Goal: Transaction & Acquisition: Purchase product/service

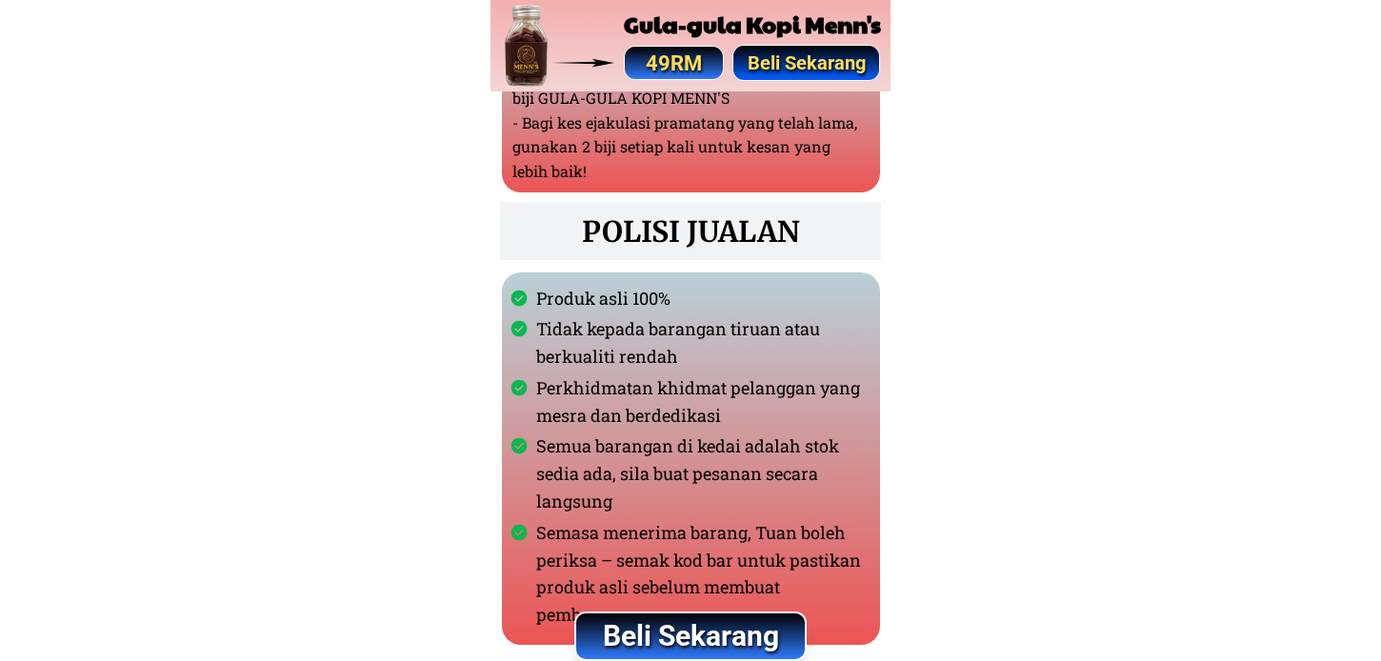
scroll to position [1693, 0]
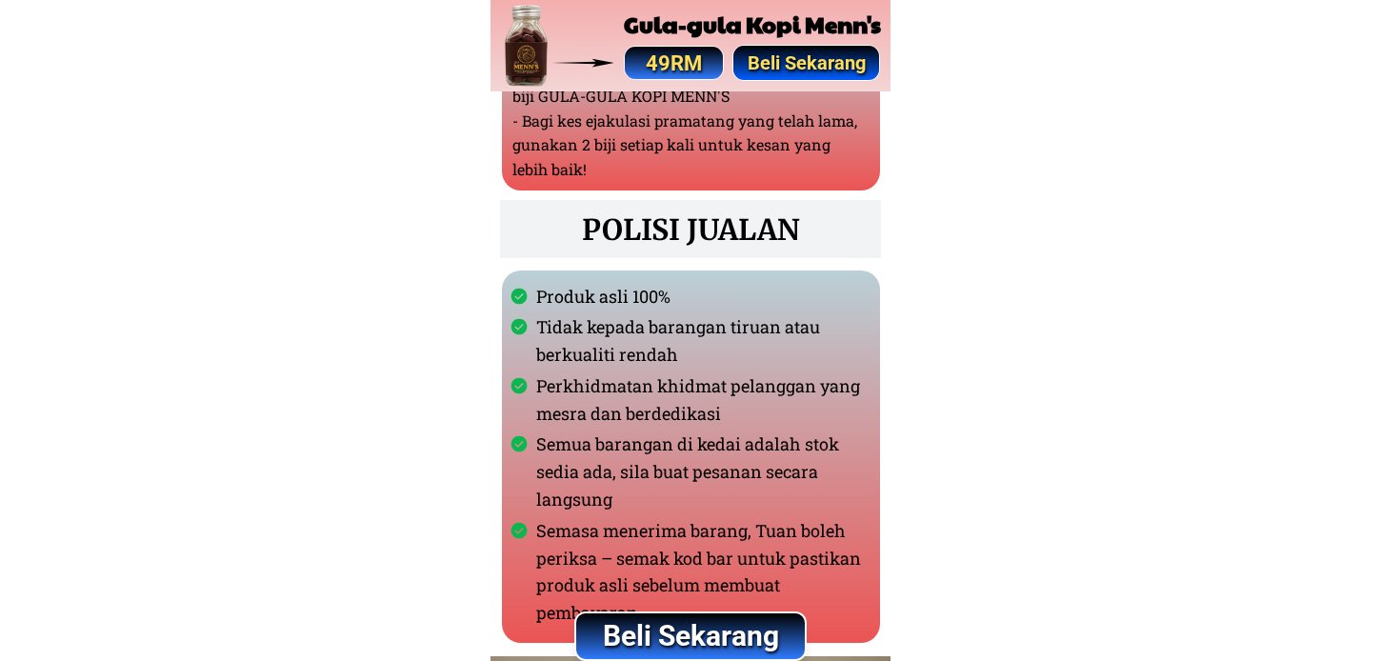
click at [653, 219] on h2 "POLISI JUALAN" at bounding box center [691, 230] width 237 height 46
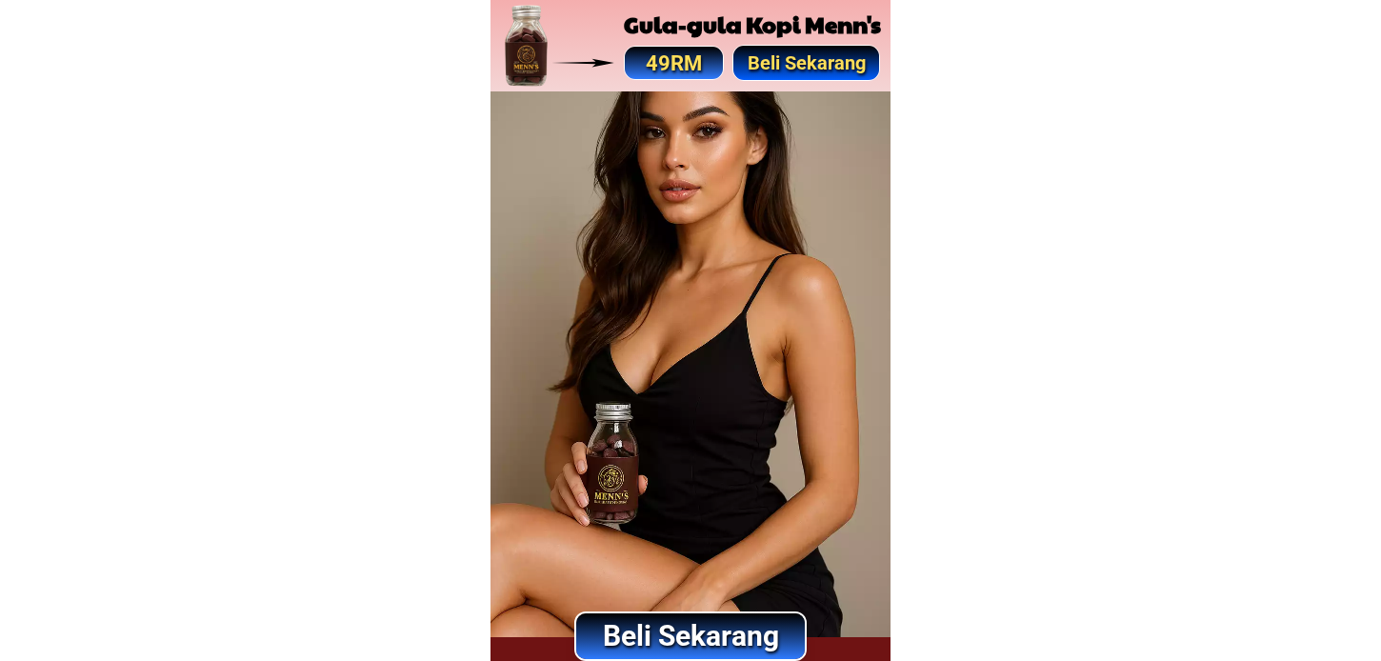
scroll to position [2434, 0]
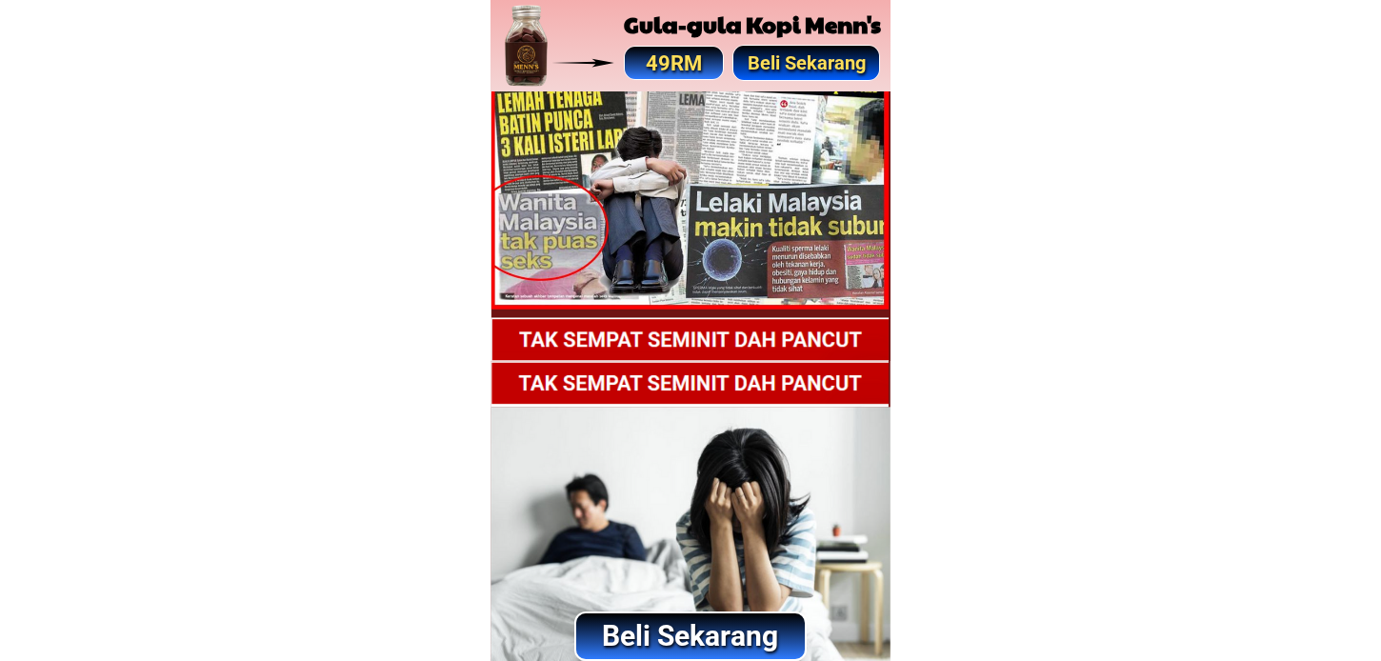
click at [692, 634] on p "Beli Sekarang" at bounding box center [690, 637] width 229 height 46
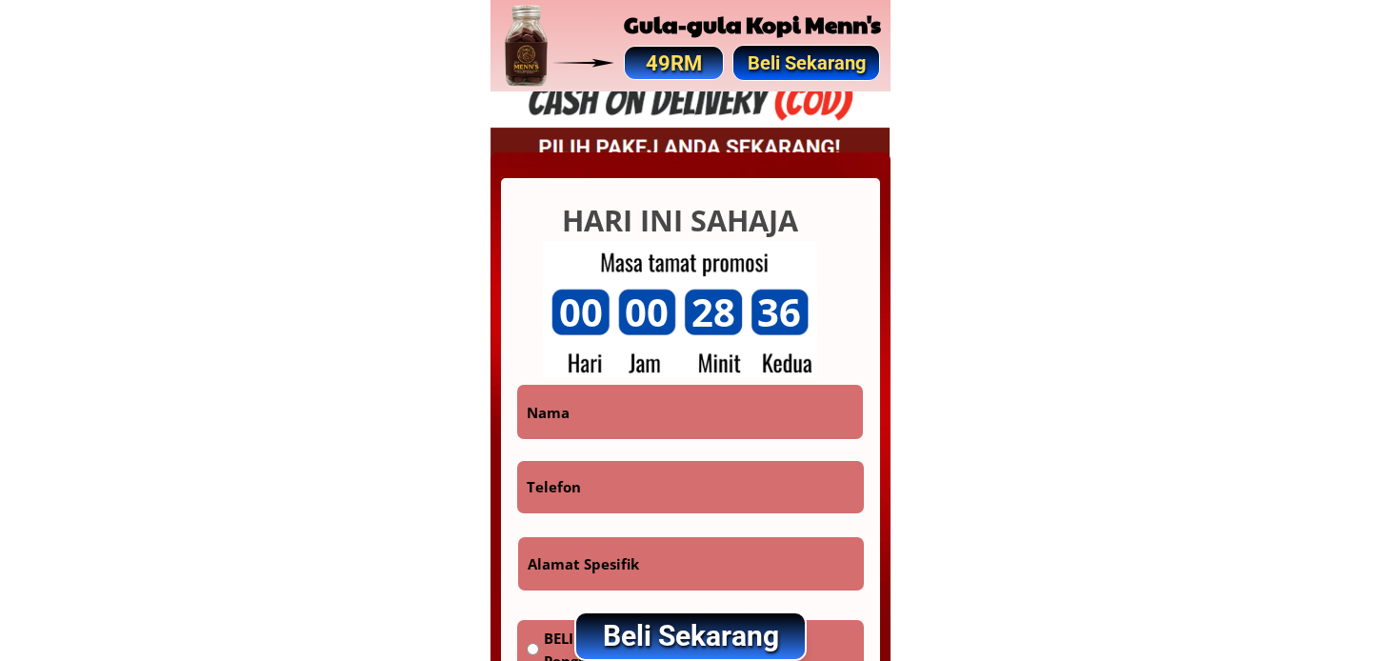
scroll to position [10959, 0]
